Goal: Information Seeking & Learning: Learn about a topic

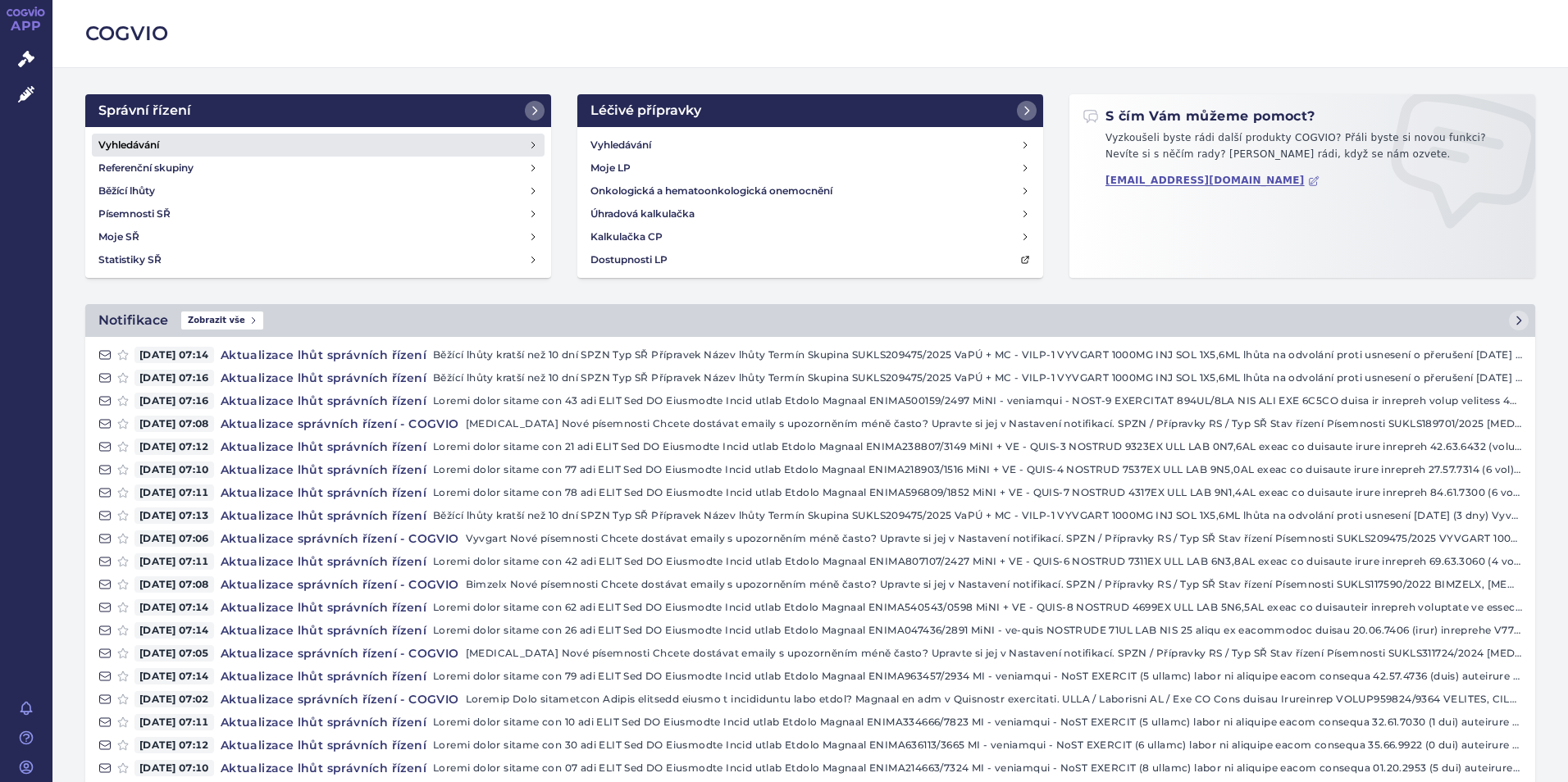
click at [112, 148] on h4 "Vyhledávání" at bounding box center [128, 145] width 60 height 17
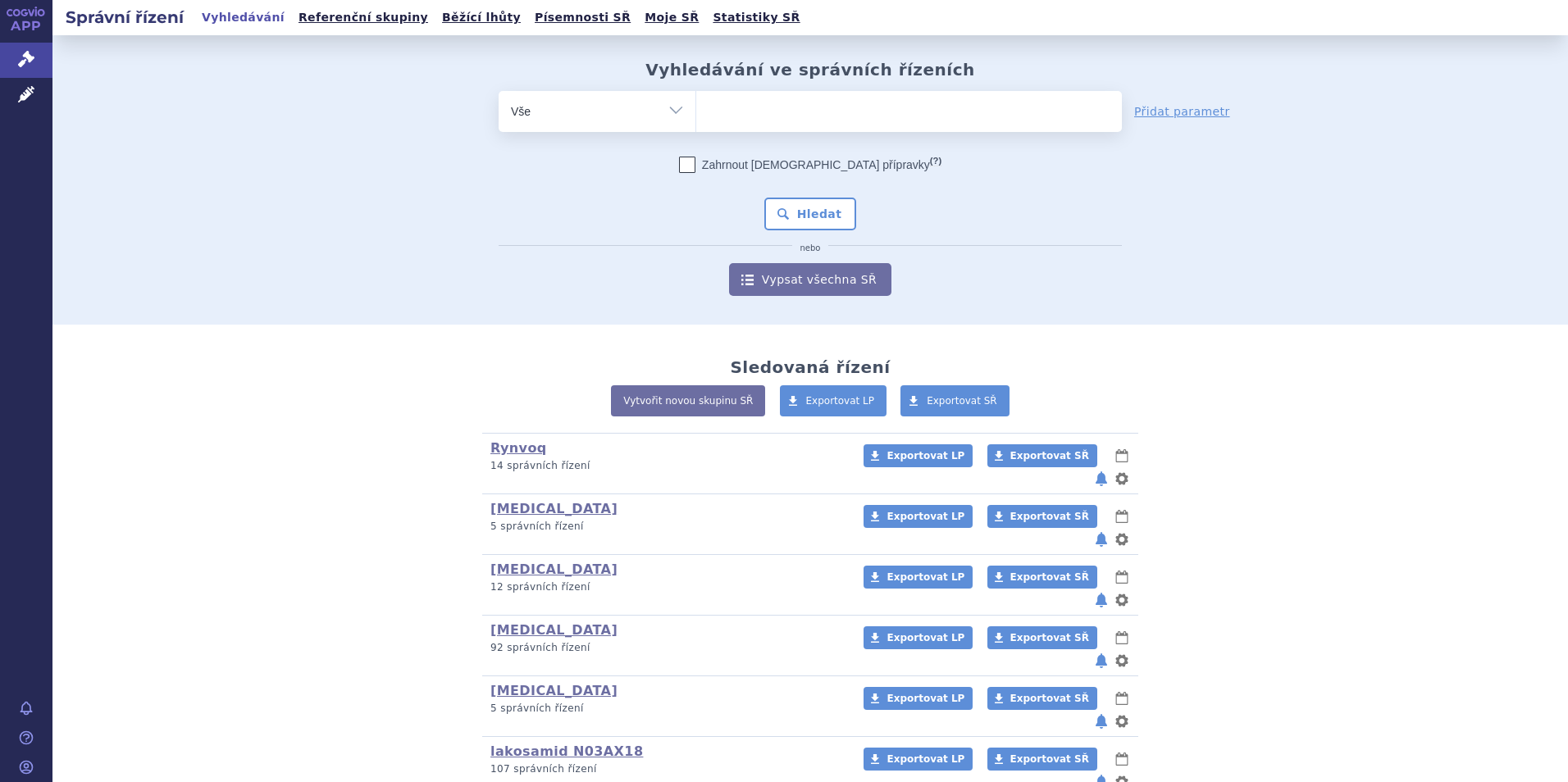
scroll to position [493, 0]
